Goal: Answer question/provide support: Ask a question

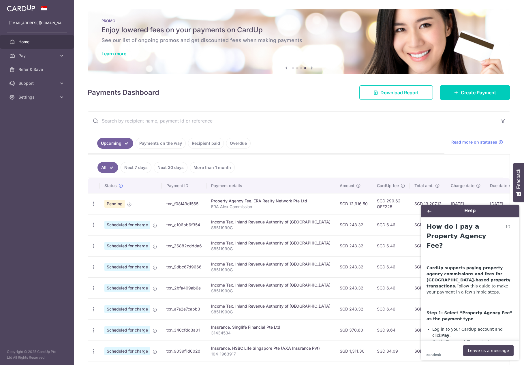
scroll to position [1100, 0]
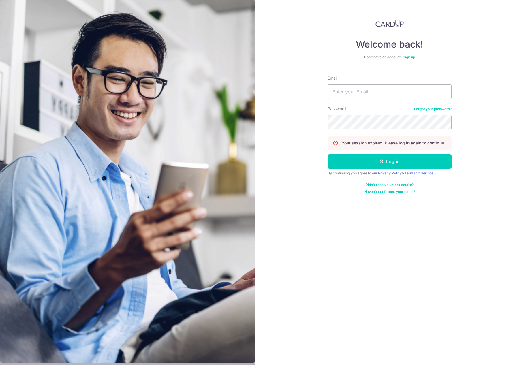
click at [349, 93] on input "Email" at bounding box center [390, 92] width 124 height 14
click at [0, 365] on com-1password-button at bounding box center [0, 365] width 0 height 0
type input "[EMAIL_ADDRESS][DOMAIN_NAME]"
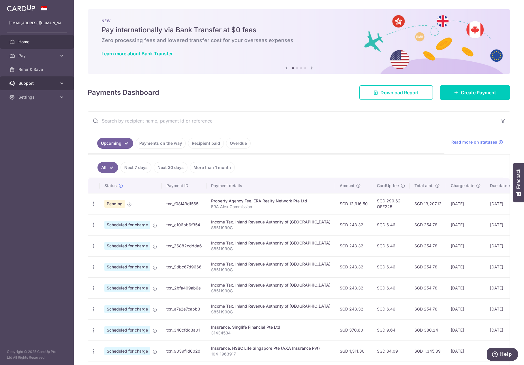
click at [29, 83] on span "Support" at bounding box center [37, 84] width 38 height 6
click at [30, 111] on span "Contact Us" at bounding box center [37, 111] width 38 height 6
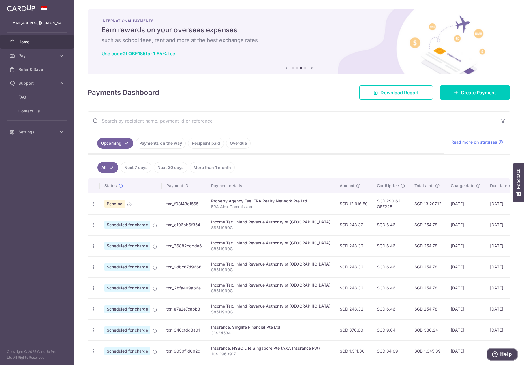
click at [507, 351] on button "Help" at bounding box center [502, 354] width 33 height 13
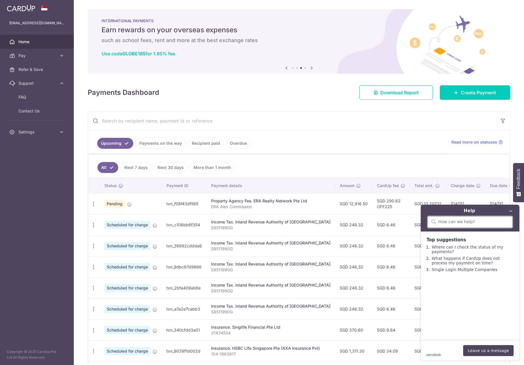
click at [451, 220] on input "search" at bounding box center [474, 222] width 70 height 5
type input "invoice number"
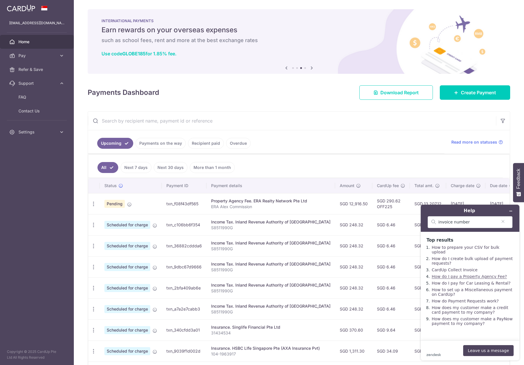
click at [454, 274] on link "How do I pay a Property Agency Fee?" at bounding box center [469, 276] width 75 height 5
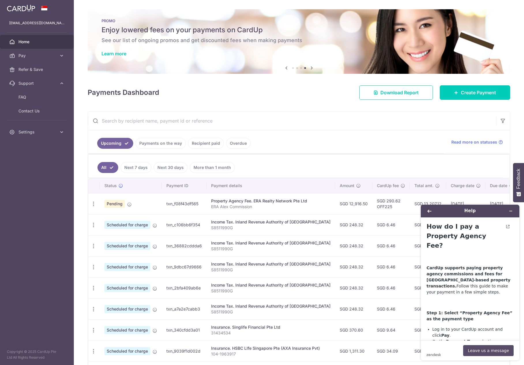
click at [483, 351] on button "Leave us a message" at bounding box center [489, 350] width 51 height 11
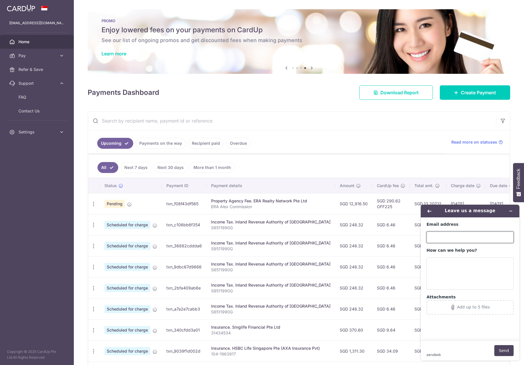
click at [450, 238] on input "Email address" at bounding box center [470, 238] width 87 height 12
type input "[EMAIL_ADDRESS][DOMAIN_NAME]"
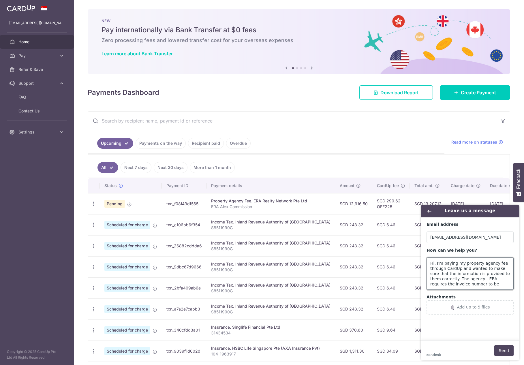
click at [476, 285] on textarea "Hi, I'm paying my property agency fee through CardUp and wanted to make sure th…" at bounding box center [470, 274] width 87 height 32
click at [475, 285] on textarea "Hi, I'm paying my property agency fee through CardUp and wanted to make sure th…" at bounding box center [470, 274] width 87 height 32
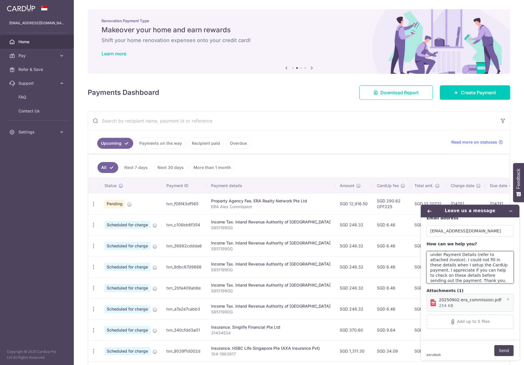
scroll to position [34, 0]
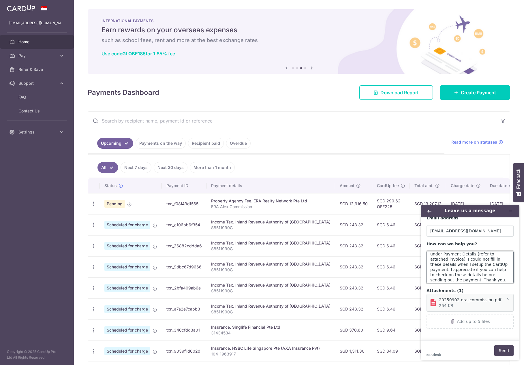
drag, startPoint x: 462, startPoint y: 265, endPoint x: 429, endPoint y: 265, distance: 32.9
click at [431, 265] on textarea "Hi, I'm paying my property agency fee through CardUp and wanted to make sure th…" at bounding box center [470, 267] width 87 height 32
click at [482, 265] on textarea "Hi, I'm paying my property agency fee through CardUp and wanted to make sure th…" at bounding box center [470, 267] width 87 height 32
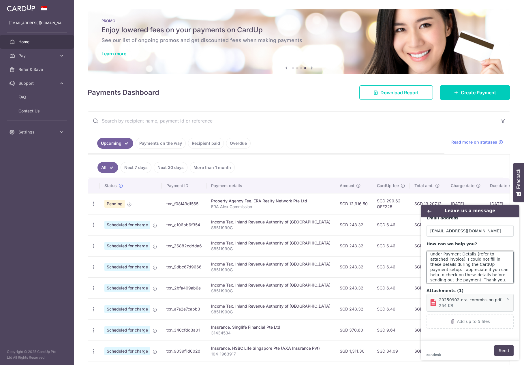
drag, startPoint x: 496, startPoint y: 265, endPoint x: 468, endPoint y: 269, distance: 27.8
click at [470, 270] on textarea "Hi, I'm paying my property agency fee through CardUp and wanted to make sure th…" at bounding box center [470, 267] width 87 height 32
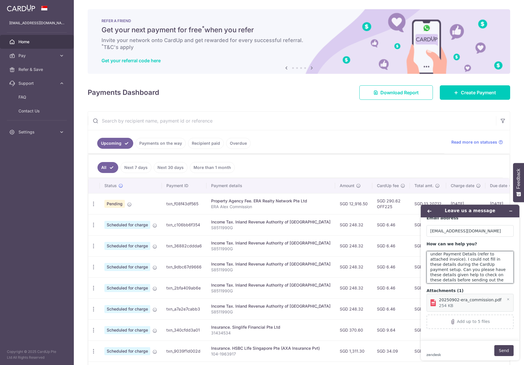
click at [479, 276] on textarea "Hi, I'm paying my property agency fee through CardUp and wanted to make sure th…" at bounding box center [470, 267] width 87 height 32
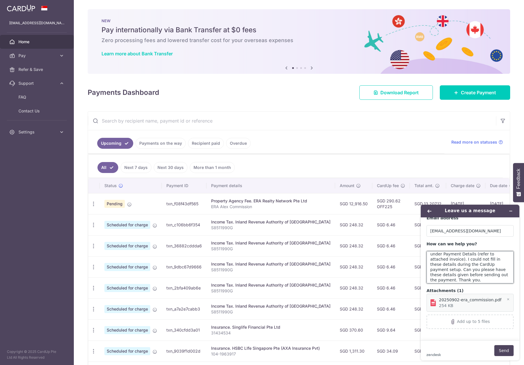
drag, startPoint x: 452, startPoint y: 270, endPoint x: 496, endPoint y: 269, distance: 44.2
click at [496, 269] on textarea "Hi, I'm paying my property agency fee through CardUp and wanted to make sure th…" at bounding box center [470, 267] width 87 height 32
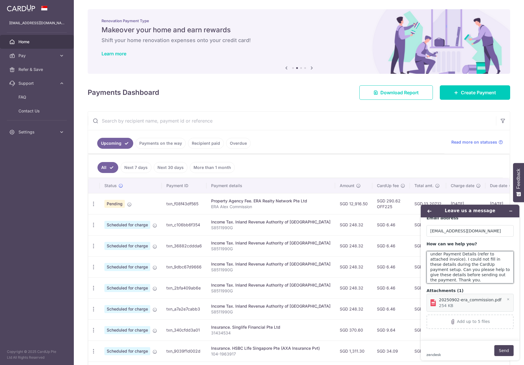
drag, startPoint x: 491, startPoint y: 276, endPoint x: 496, endPoint y: 273, distance: 5.2
click at [492, 276] on textarea "Hi, I'm paying my property agency fee through CardUp and wanted to make sure th…" at bounding box center [470, 267] width 87 height 32
type textarea "Hi, I'm paying my property agency fee through CardUp and wanted to make sure th…"
click at [503, 350] on button "Send" at bounding box center [504, 350] width 19 height 11
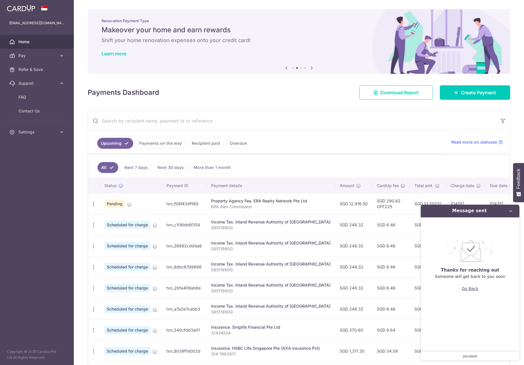
click at [472, 291] on button "Go Back" at bounding box center [470, 288] width 17 height 11
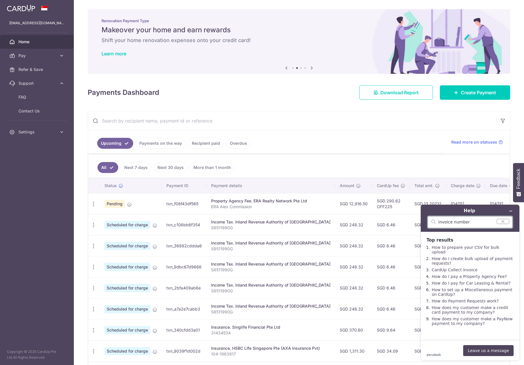
click at [505, 222] on icon "Clear search" at bounding box center [503, 222] width 5 height 4
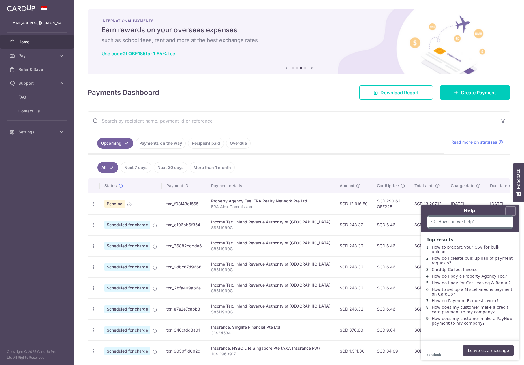
click at [512, 210] on icon "Minimise widget" at bounding box center [511, 211] width 4 height 4
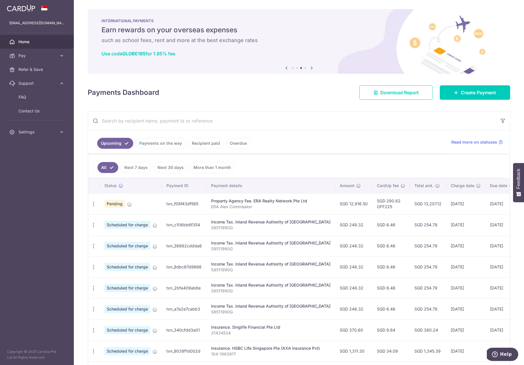
drag, startPoint x: 177, startPoint y: 204, endPoint x: 175, endPoint y: 201, distance: 3.7
click at [177, 204] on td "txn_f08f43df565" at bounding box center [184, 203] width 45 height 21
click at [152, 145] on link "Payments on the way" at bounding box center [161, 143] width 50 height 11
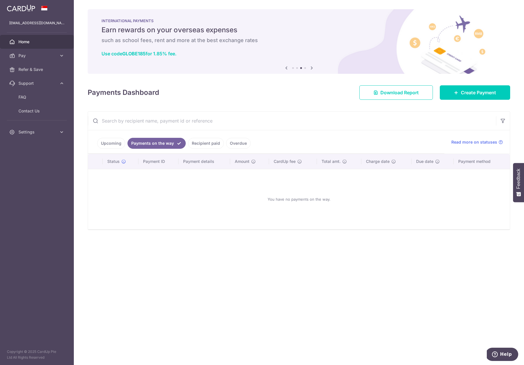
click at [207, 144] on link "Recipient paid" at bounding box center [206, 143] width 36 height 11
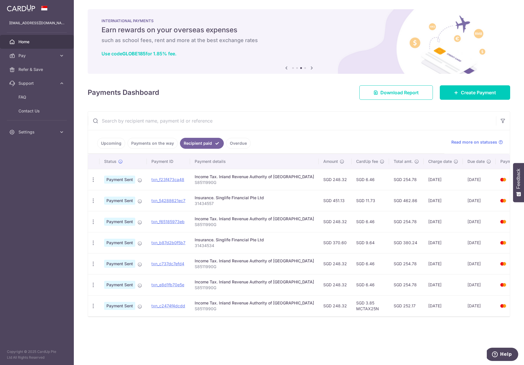
click at [110, 141] on link "Upcoming" at bounding box center [111, 143] width 28 height 11
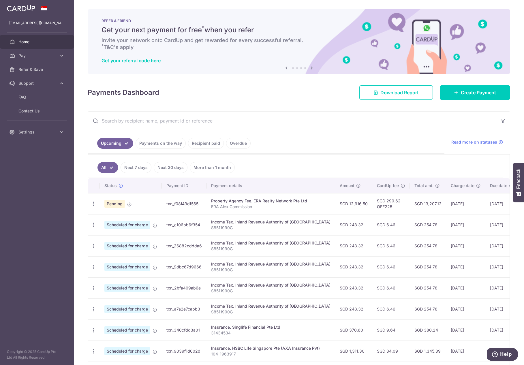
click at [139, 169] on link "Next 7 days" at bounding box center [136, 167] width 31 height 11
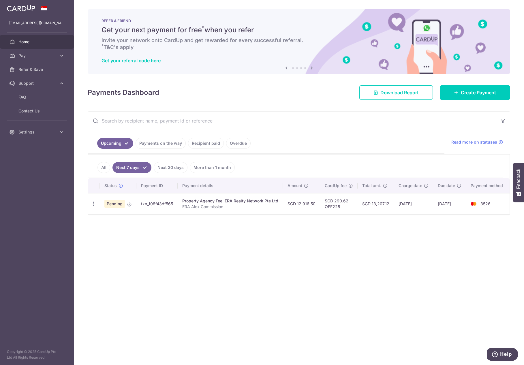
click at [449, 205] on td "[DATE]" at bounding box center [450, 203] width 33 height 21
click at [174, 169] on link "Next 30 days" at bounding box center [171, 167] width 34 height 11
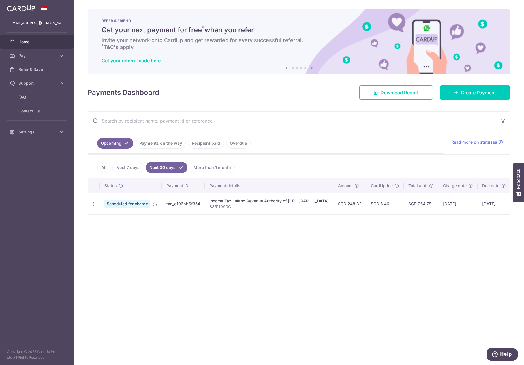
click at [513, 203] on img at bounding box center [519, 204] width 12 height 7
click at [33, 57] on span "Pay" at bounding box center [37, 56] width 38 height 6
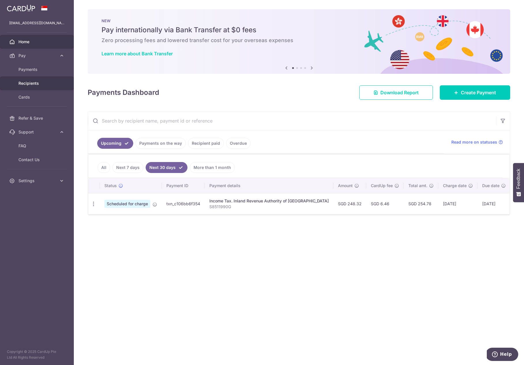
click at [29, 83] on span "Recipients" at bounding box center [37, 84] width 38 height 6
